Goal: Task Accomplishment & Management: Complete application form

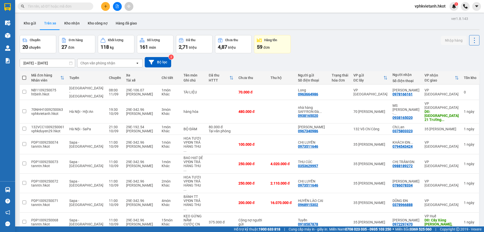
click at [65, 6] on input "text" at bounding box center [58, 7] width 60 height 6
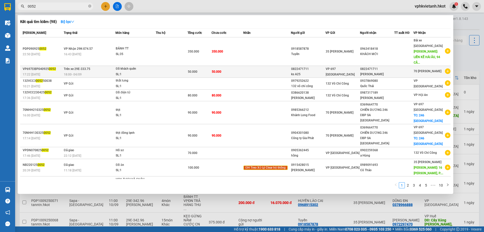
type input "0052"
click at [86, 72] on div "18:00 [DATE]" at bounding box center [89, 75] width 51 height 6
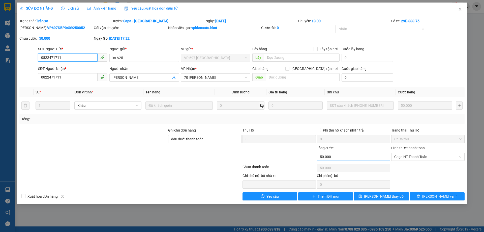
type input "0822471711"
type input "ks A25"
type input "0822471711"
type input "[PERSON_NAME]"
type input "đầu dưới thanh toán"
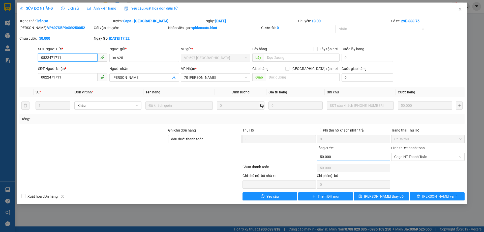
type input "50.000"
